Goal: Task Accomplishment & Management: Complete application form

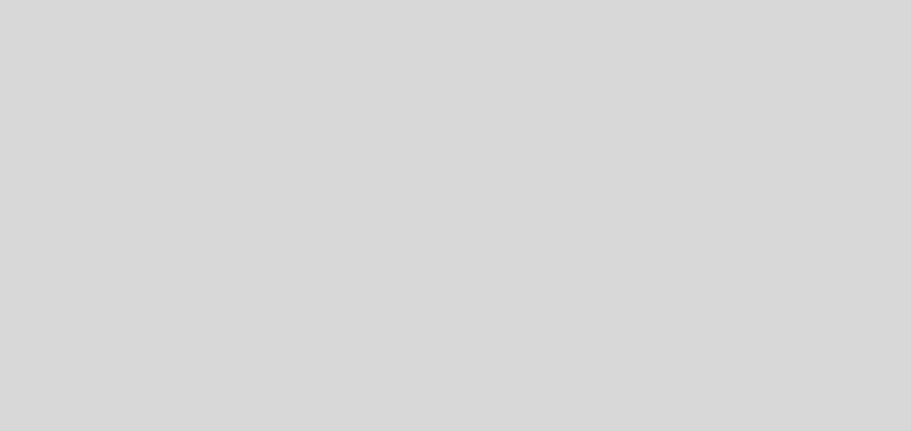
select select "pt"
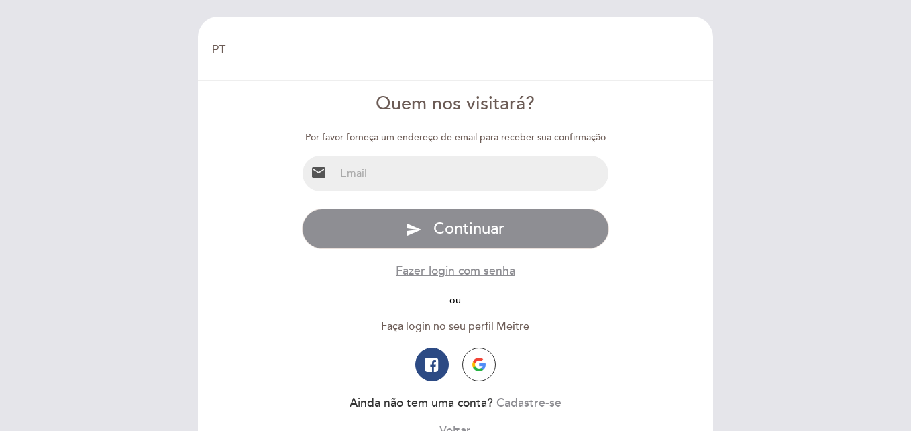
click at [455, 174] on input "email" at bounding box center [472, 174] width 274 height 36
drag, startPoint x: 480, startPoint y: 171, endPoint x: 305, endPoint y: 177, distance: 174.5
click at [305, 177] on div "email [EMAIL_ADDRESS][DOMAIN_NAME]" at bounding box center [456, 173] width 308 height 37
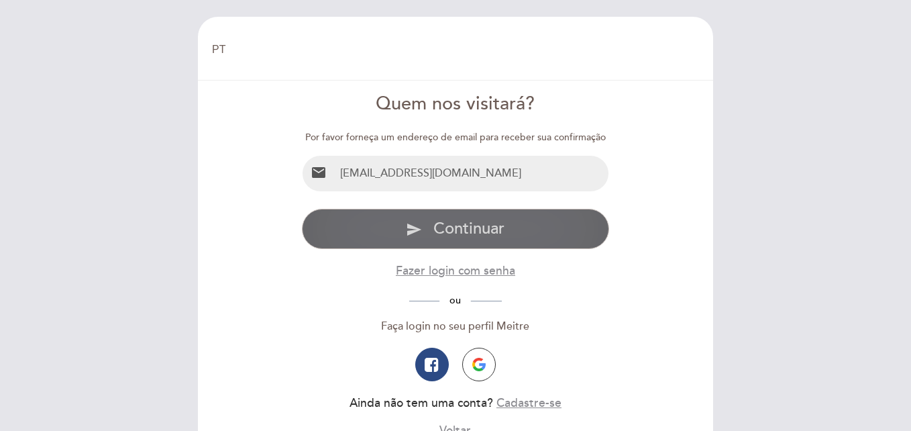
type input "[EMAIL_ADDRESS][DOMAIN_NAME]"
click at [516, 237] on button "send Continuar" at bounding box center [456, 229] width 308 height 40
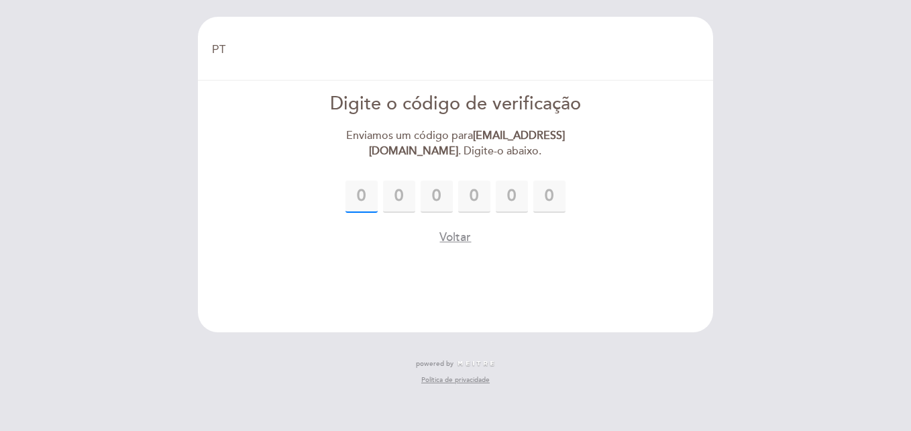
click at [363, 203] on input "text" at bounding box center [361, 196] width 32 height 32
type input "1"
type input "2"
type input "0"
type input "8"
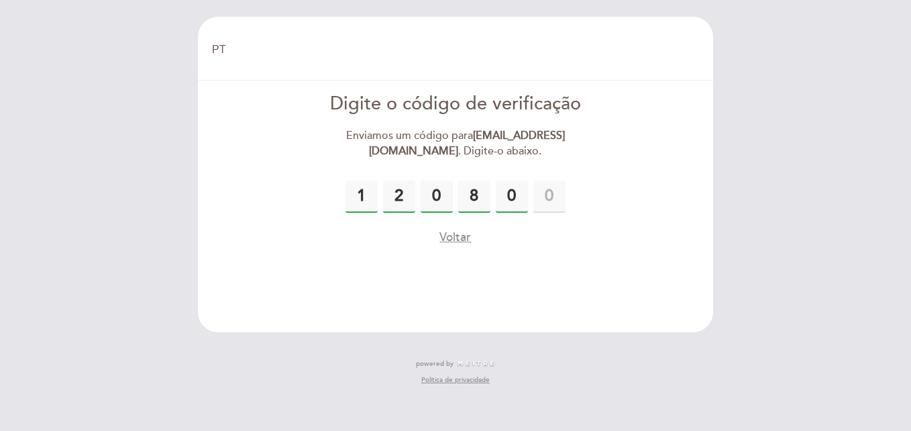
type input "0"
type input "5"
